Goal: Transaction & Acquisition: Purchase product/service

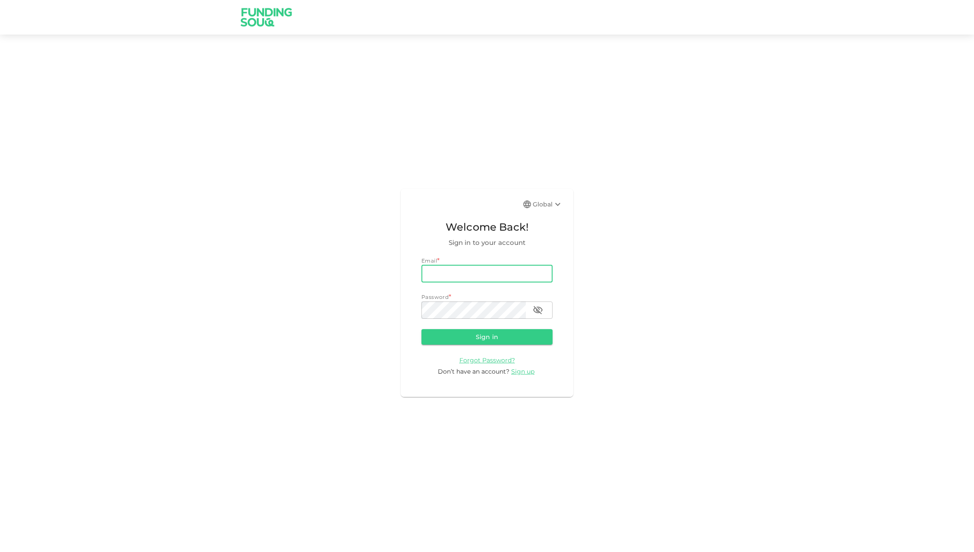
type input "markwulms@gmail.com"
click at [483, 342] on button "Sign in" at bounding box center [487, 337] width 131 height 16
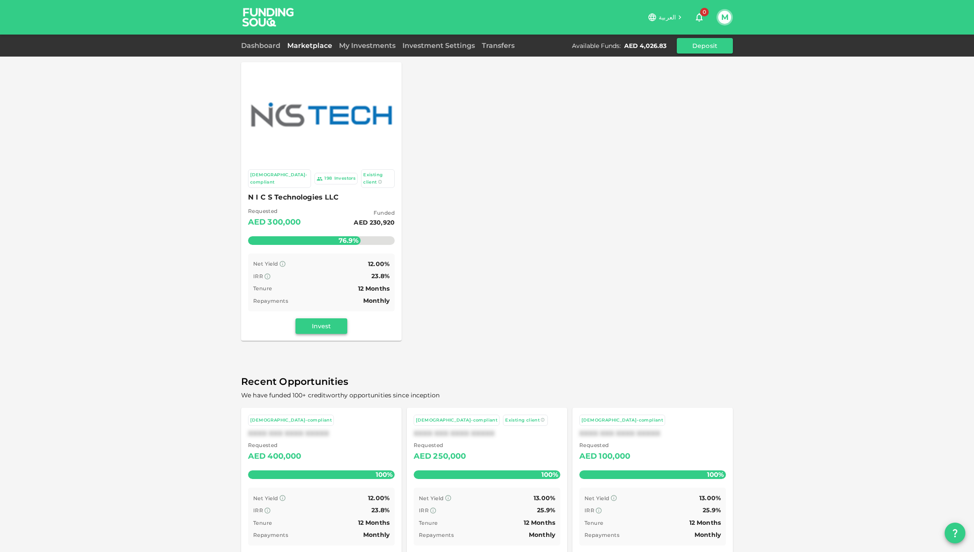
click at [327, 318] on button "Invest" at bounding box center [322, 326] width 52 height 16
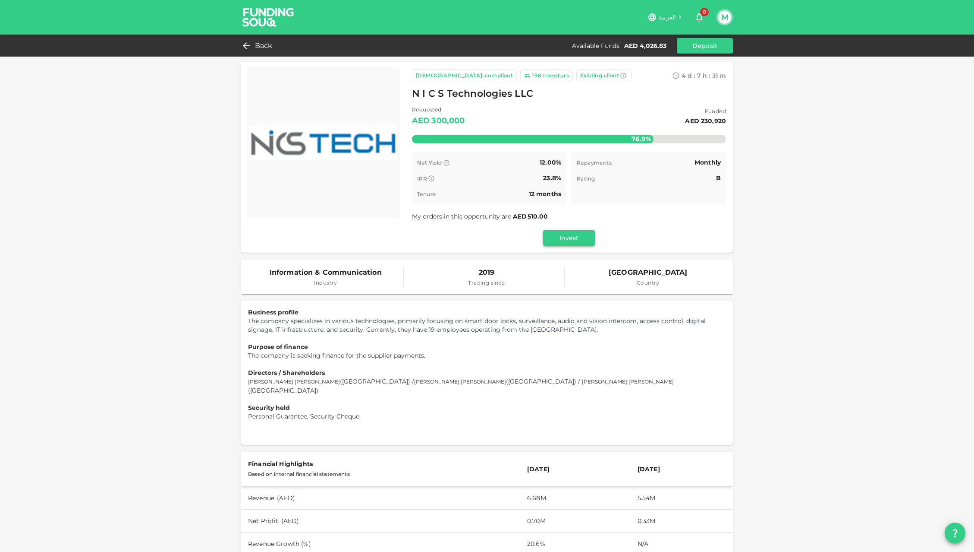
click at [570, 235] on button "Invest" at bounding box center [569, 238] width 52 height 16
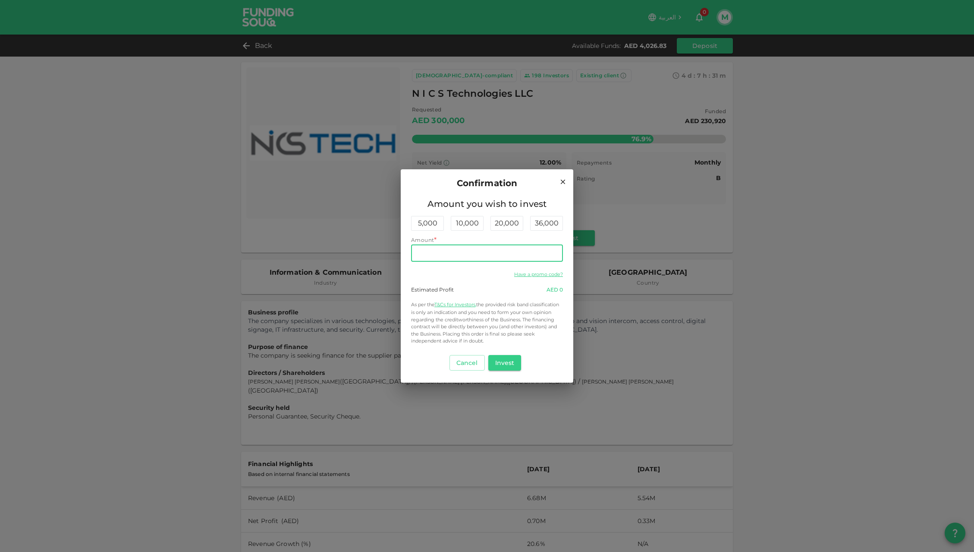
click at [449, 254] on input "Amount" at bounding box center [487, 252] width 152 height 17
type input "2,000"
click at [506, 363] on button "Invest" at bounding box center [505, 363] width 33 height 16
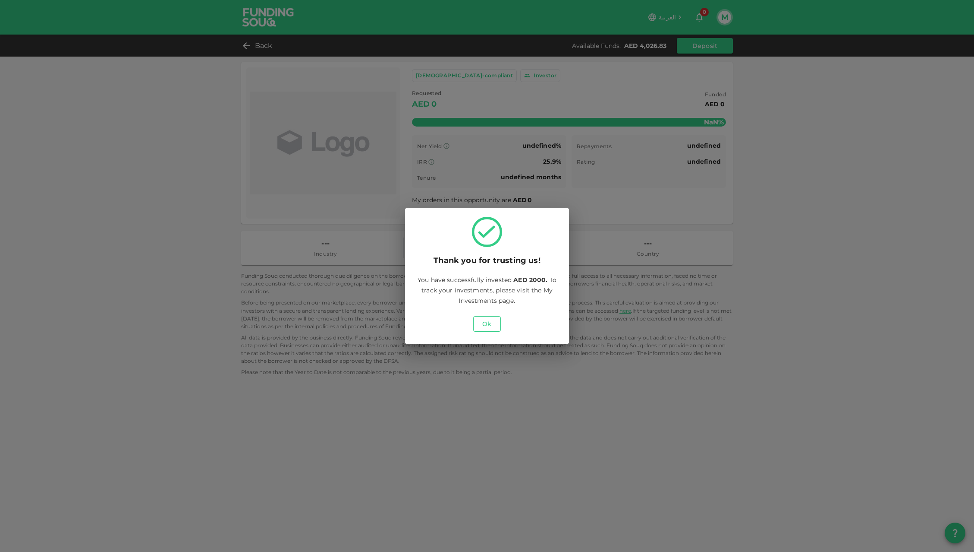
click at [487, 325] on button "Ok" at bounding box center [487, 324] width 28 height 16
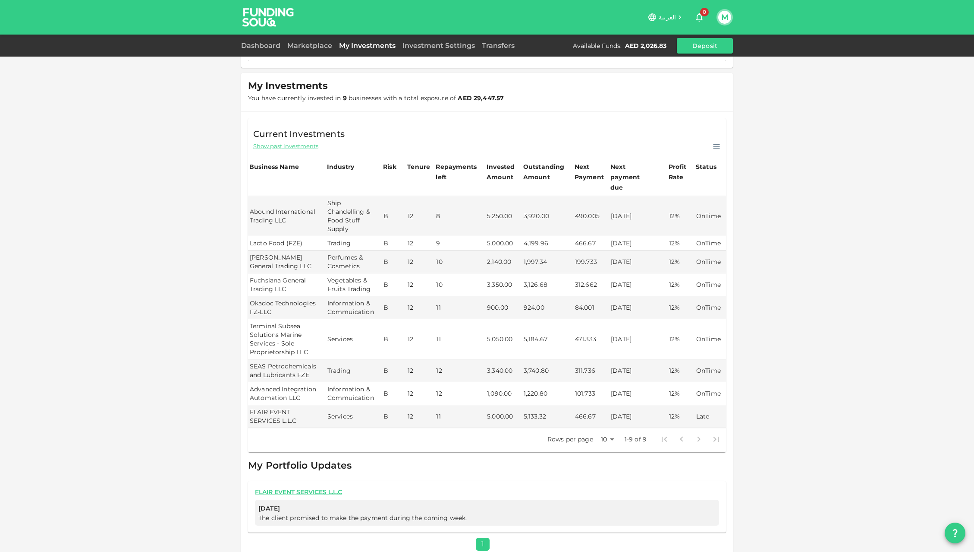
scroll to position [96, 0]
